Goal: Information Seeking & Learning: Find contact information

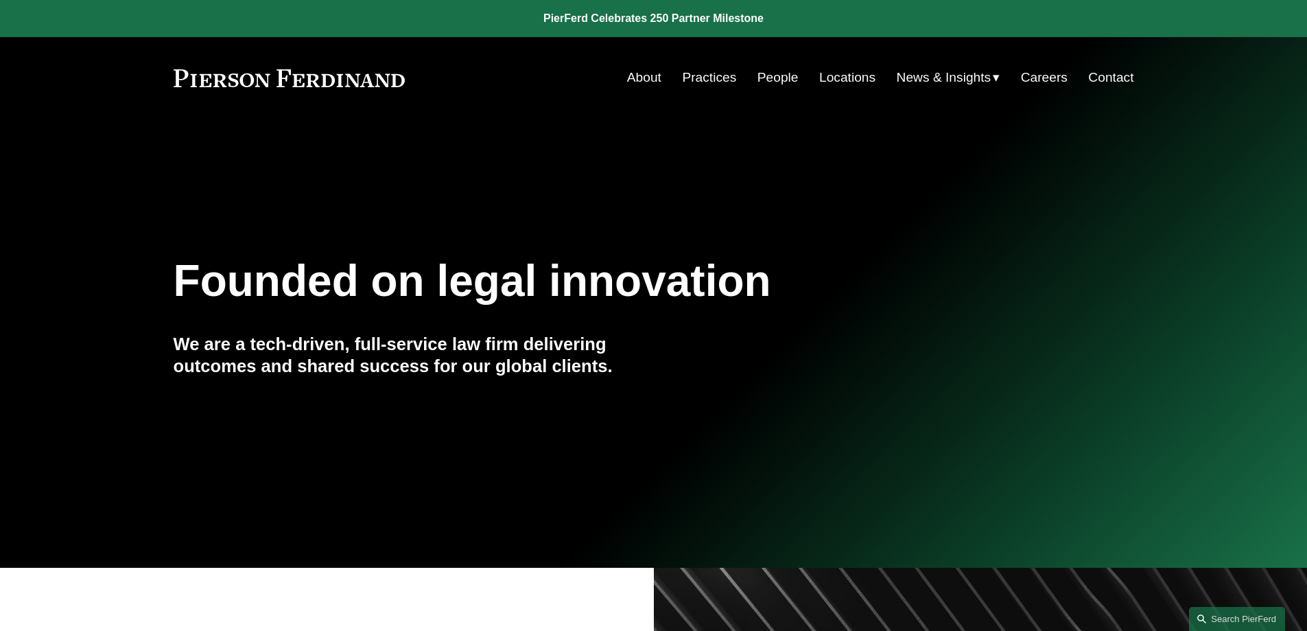
click at [774, 82] on link "People" at bounding box center [778, 78] width 41 height 26
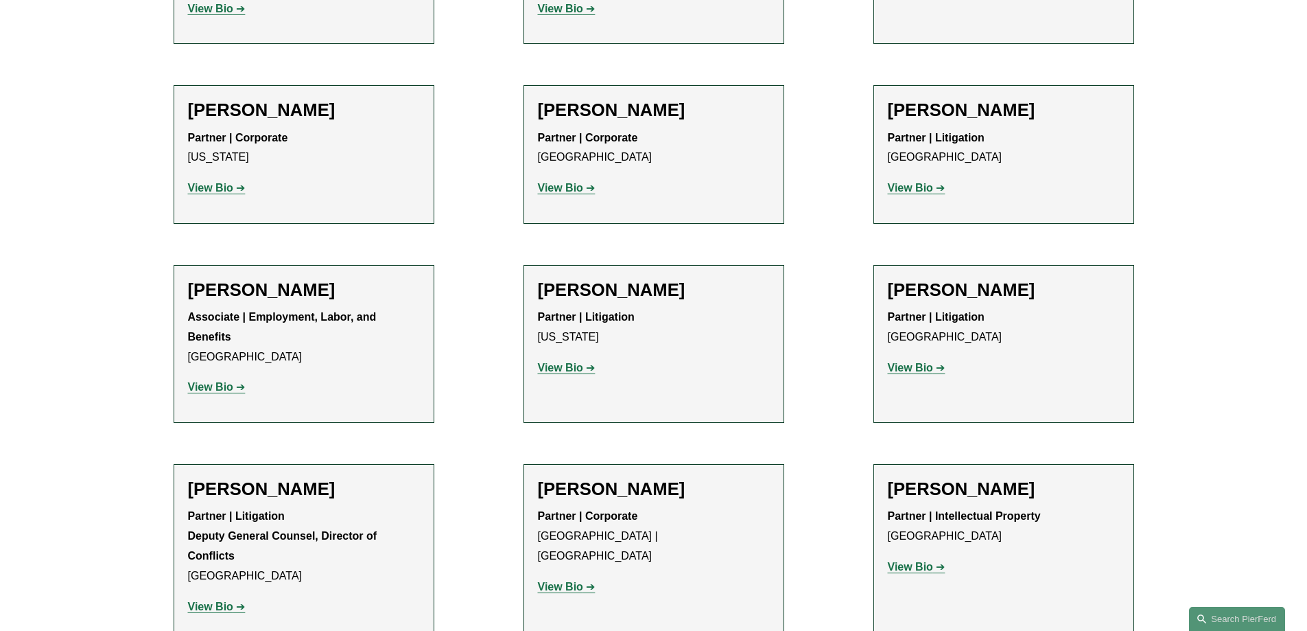
scroll to position [14587, 0]
